Goal: Task Accomplishment & Management: Complete application form

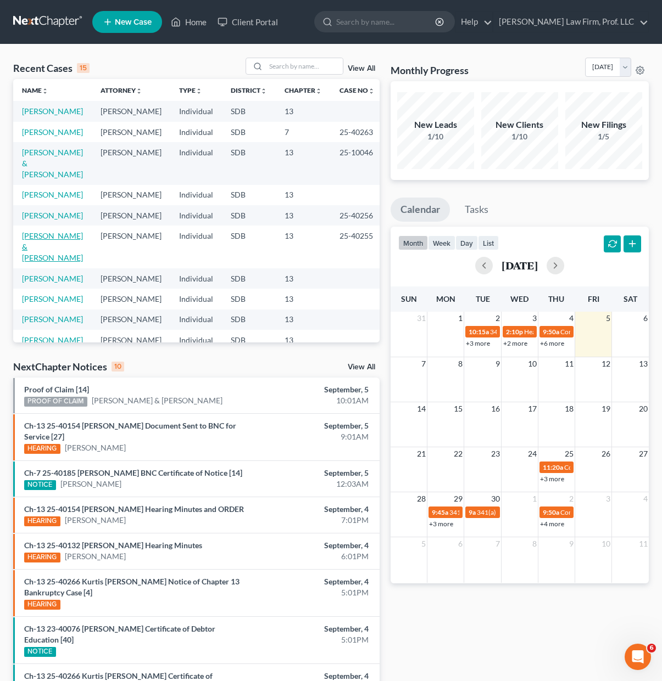
click at [25, 244] on link "[PERSON_NAME] & [PERSON_NAME]" at bounding box center [52, 246] width 61 height 31
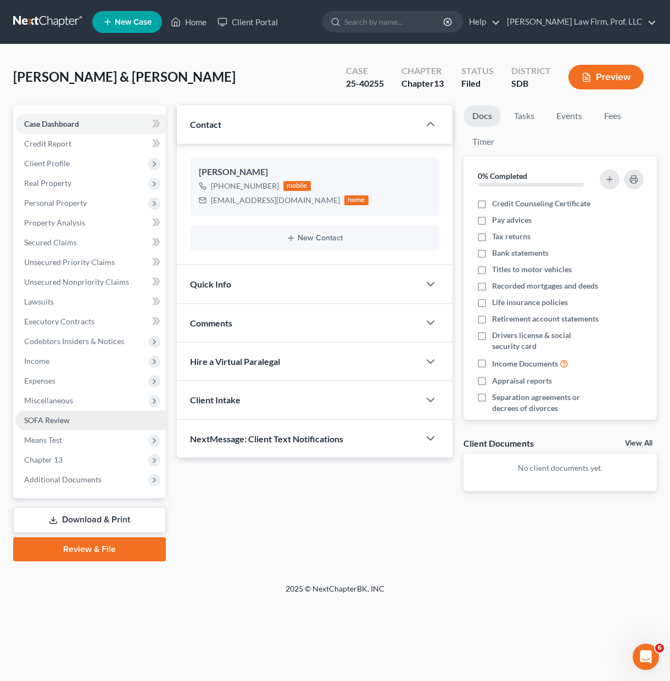
click at [51, 423] on span "SOFA Review" at bounding box center [47, 420] width 46 height 9
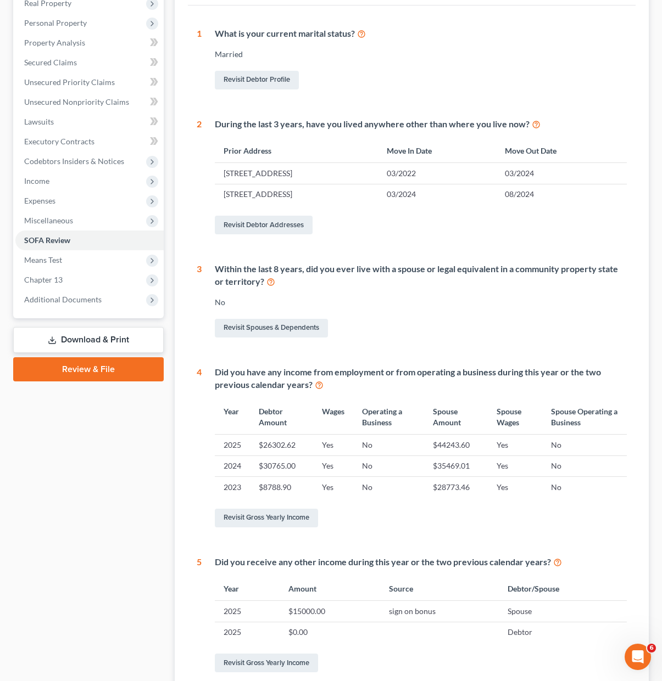
scroll to position [290, 0]
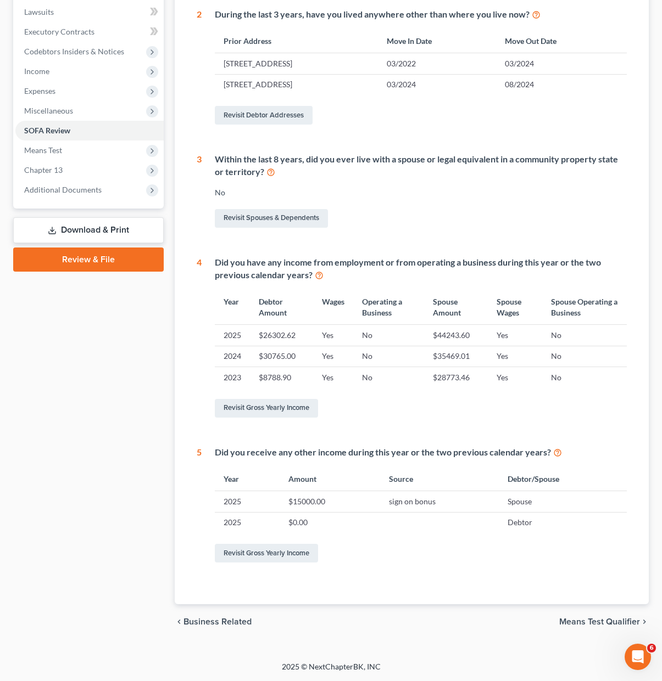
click at [435, 570] on div "1 What is your current marital status? [DEMOGRAPHIC_DATA] Revisit Debtor Profil…" at bounding box center [411, 250] width 447 height 709
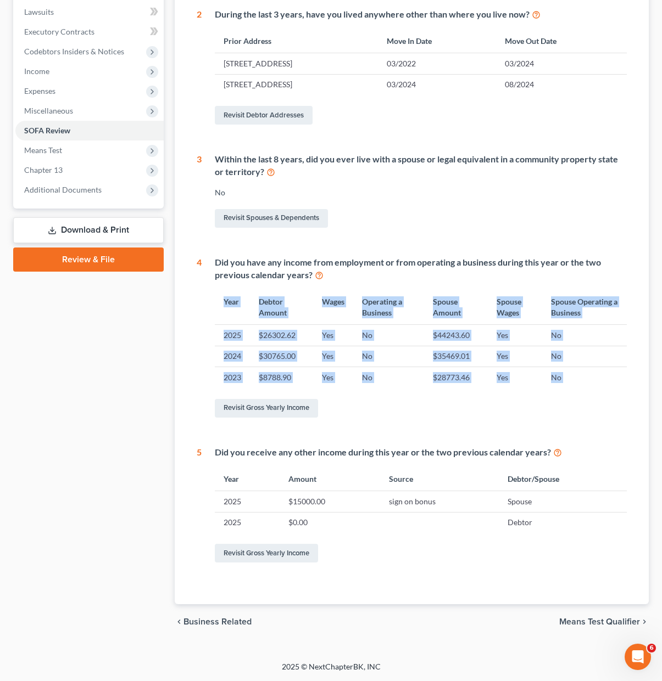
drag, startPoint x: 261, startPoint y: 382, endPoint x: 211, endPoint y: 306, distance: 90.0
click at [211, 306] on div "Did you have any income from employment or from operating a business during thi…" at bounding box center [413, 338] width 425 height 164
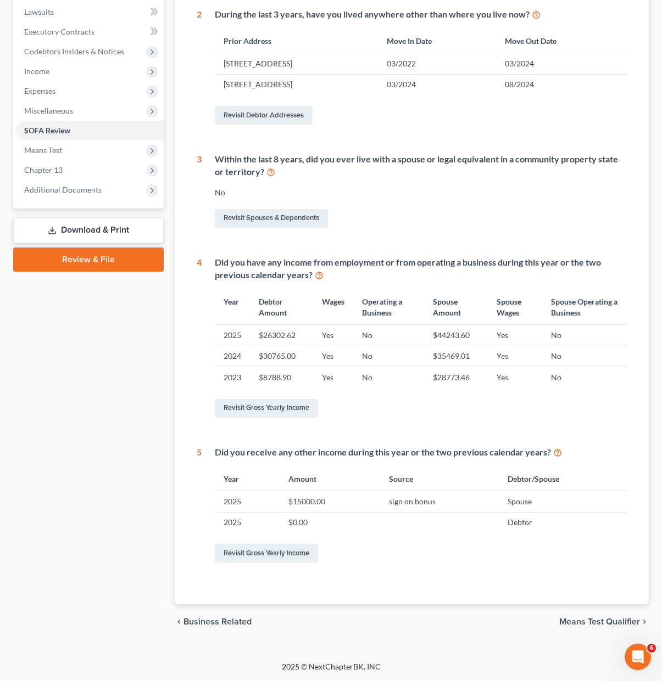
click at [428, 429] on div "1 What is your current marital status? [DEMOGRAPHIC_DATA] Revisit Debtor Profil…" at bounding box center [412, 241] width 430 height 647
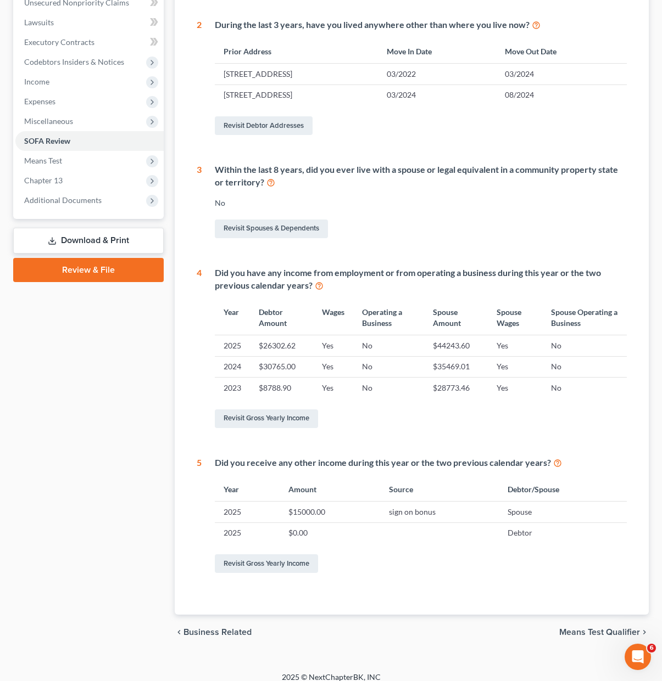
scroll to position [15, 0]
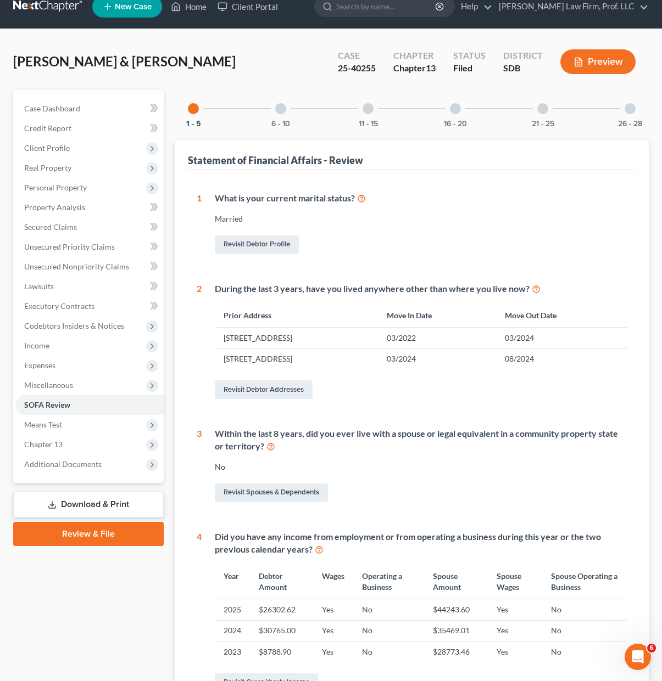
click at [285, 115] on div "6 - 10" at bounding box center [280, 108] width 37 height 37
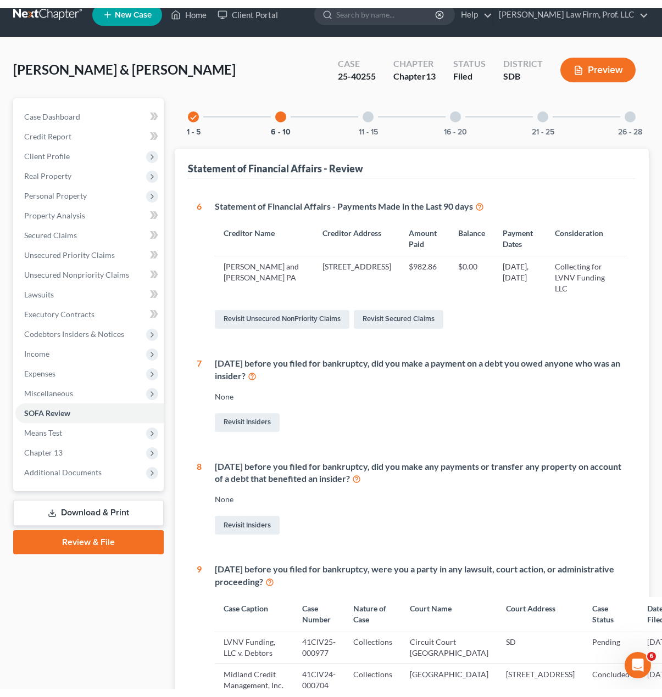
scroll to position [70, 0]
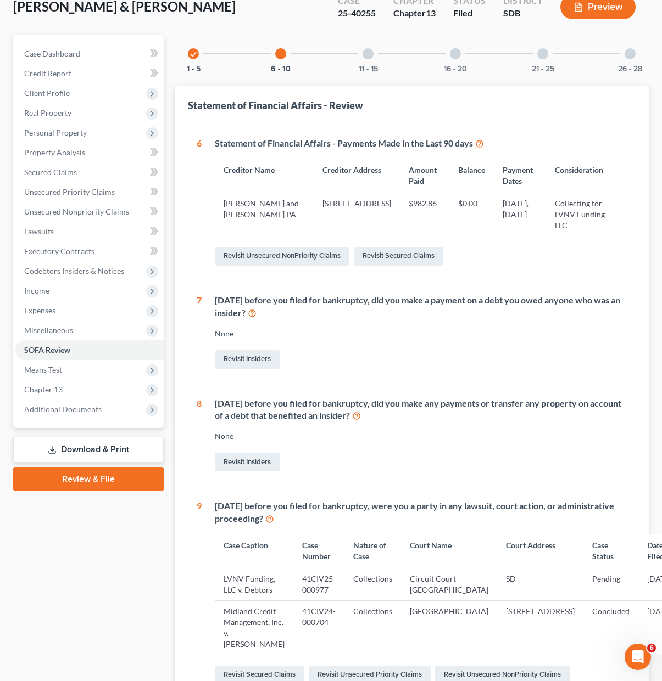
drag, startPoint x: 321, startPoint y: 206, endPoint x: 309, endPoint y: 214, distance: 14.0
click at [321, 207] on td "[STREET_ADDRESS]" at bounding box center [356, 214] width 86 height 43
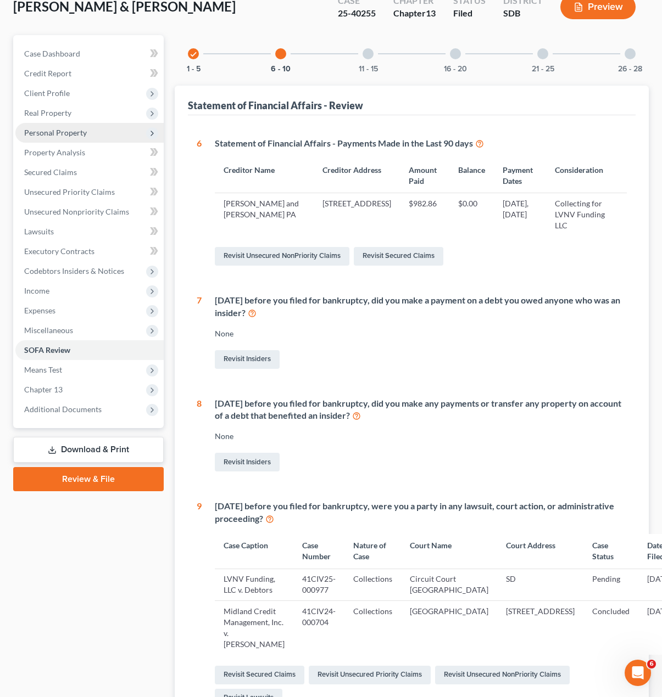
scroll to position [0, 0]
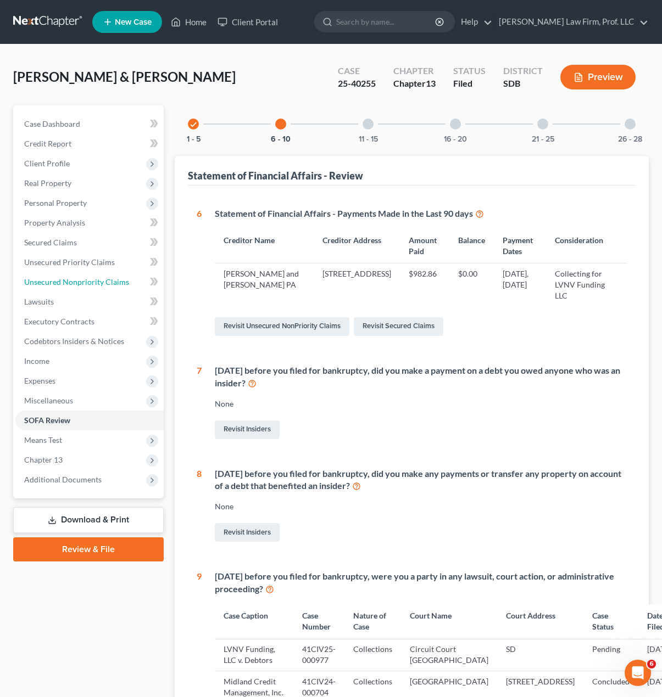
drag, startPoint x: 88, startPoint y: 280, endPoint x: 159, endPoint y: 301, distance: 73.3
click at [88, 280] on span "Unsecured Nonpriority Claims" at bounding box center [76, 281] width 105 height 9
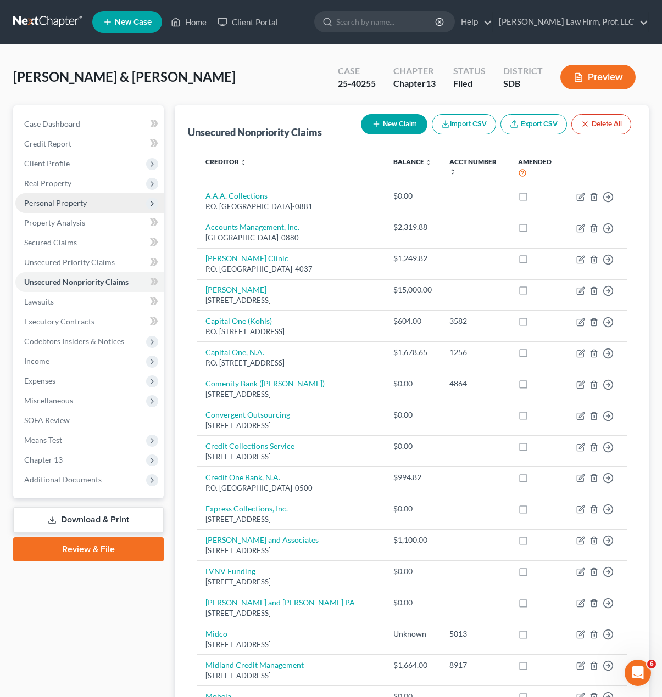
click at [77, 204] on span "Personal Property" at bounding box center [55, 202] width 63 height 9
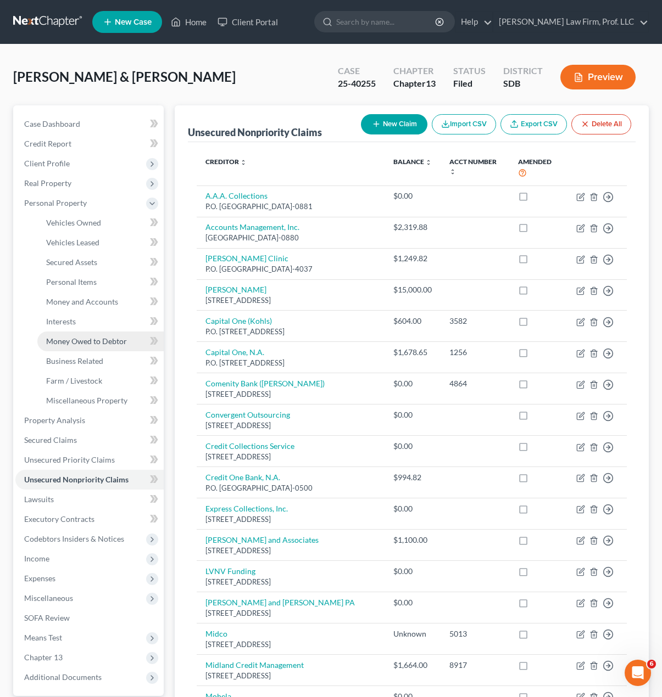
click at [112, 338] on span "Money Owed to Debtor" at bounding box center [86, 341] width 81 height 9
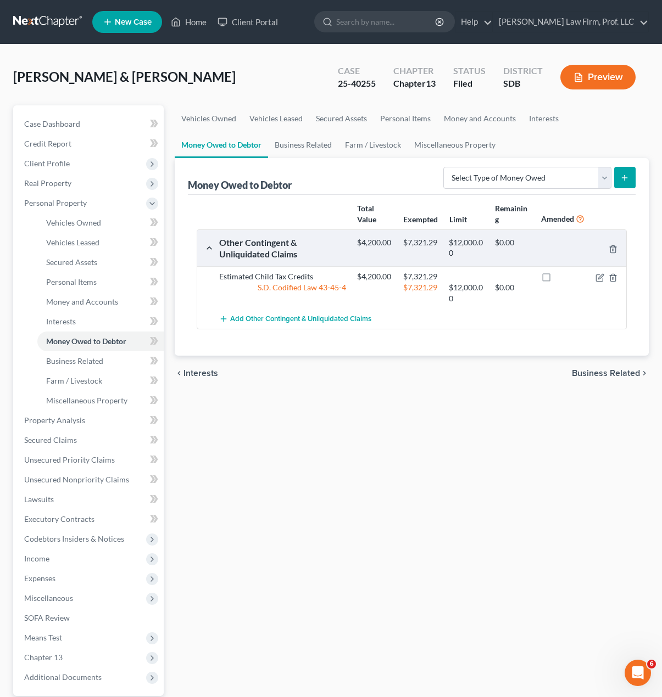
click at [421, 404] on div "Vehicles Owned Vehicles Leased Secured Assets Personal Items Money and Accounts…" at bounding box center [411, 432] width 485 height 654
click at [439, 423] on div "Vehicles Owned Vehicles Leased Secured Assets Personal Items Money and Accounts…" at bounding box center [411, 432] width 485 height 654
click at [389, 596] on div "Vehicles Owned Vehicles Leased Secured Assets Personal Items Money and Accounts…" at bounding box center [411, 432] width 485 height 654
click at [410, 501] on div "Vehicles Owned Vehicles Leased Secured Assets Personal Items Money and Accounts…" at bounding box center [411, 432] width 485 height 654
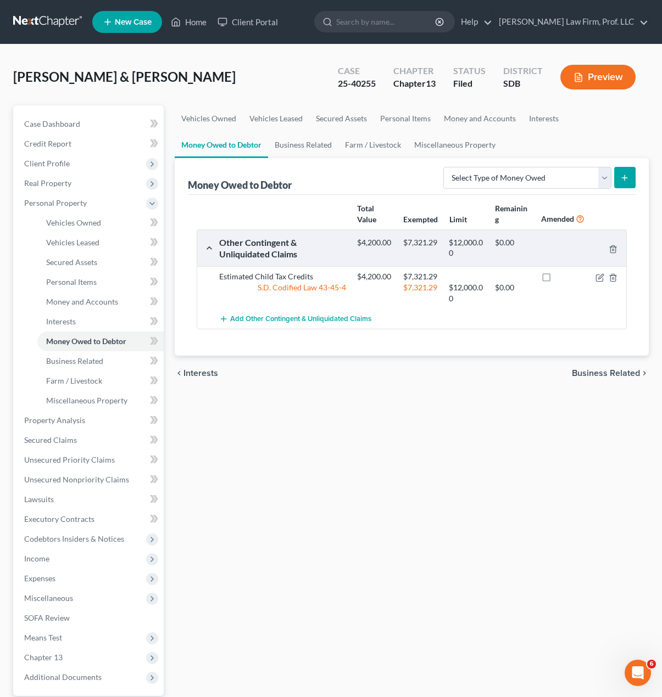
drag, startPoint x: 262, startPoint y: 533, endPoint x: 231, endPoint y: 687, distance: 156.8
click at [262, 534] on div "Vehicles Owned Vehicles Leased Secured Assets Personal Items Money and Accounts…" at bounding box center [411, 432] width 485 height 654
drag, startPoint x: 357, startPoint y: 595, endPoint x: 361, endPoint y: 550, distance: 45.2
click at [357, 595] on div "Vehicles Owned Vehicles Leased Secured Assets Personal Items Money and Accounts…" at bounding box center [411, 432] width 485 height 654
